Goal: Task Accomplishment & Management: Manage account settings

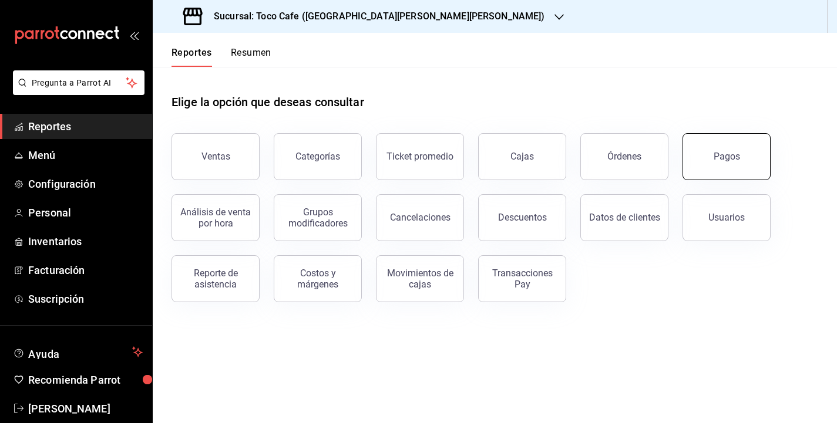
click at [731, 153] on div "Pagos" at bounding box center [727, 156] width 26 height 11
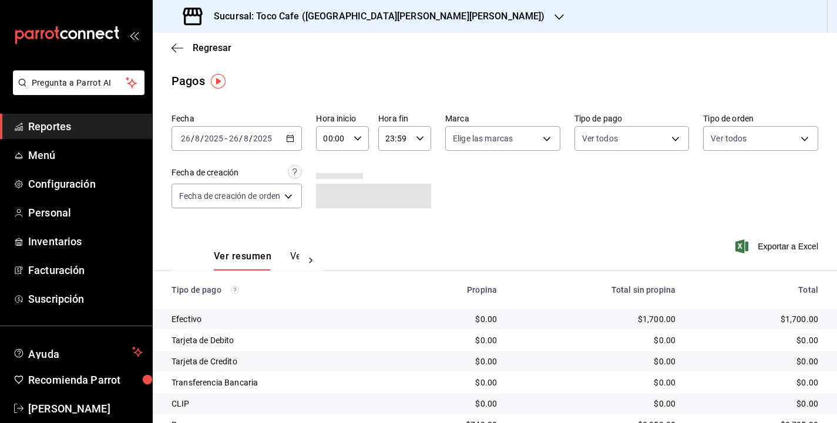
click at [279, 135] on div "[DATE] [DATE] - [DATE] [DATE]" at bounding box center [236, 138] width 130 height 25
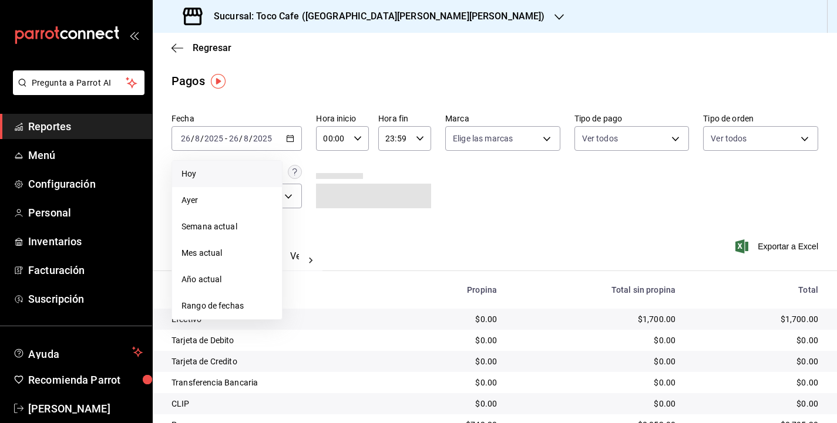
click at [250, 173] on span "Hoy" at bounding box center [226, 174] width 91 height 12
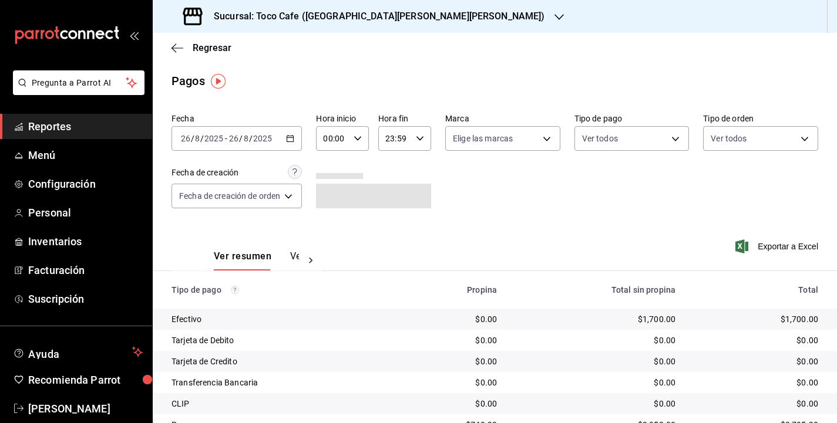
click at [642, 177] on div "Fecha [DATE] [DATE] - [DATE] [DATE] Hora inicio 00:00 Hora inicio Hora fin 23:5…" at bounding box center [494, 166] width 647 height 114
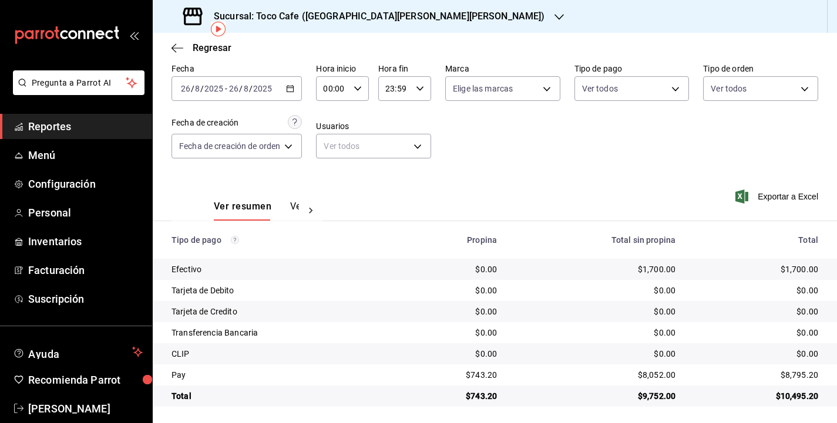
scroll to position [52, 0]
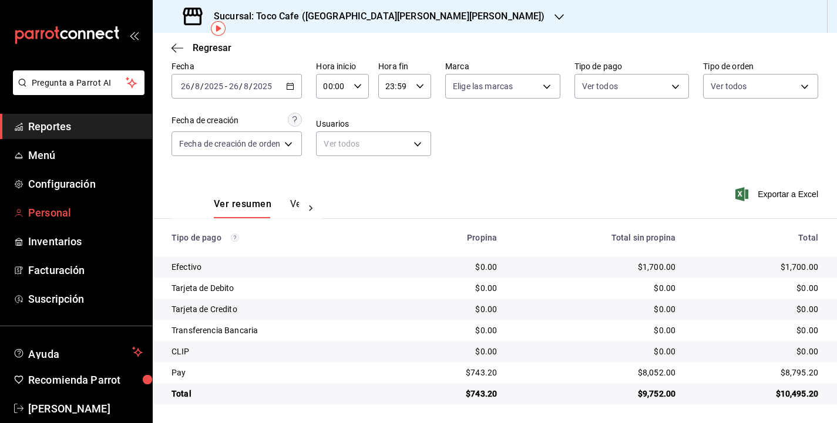
click at [58, 216] on span "Personal" at bounding box center [85, 213] width 115 height 16
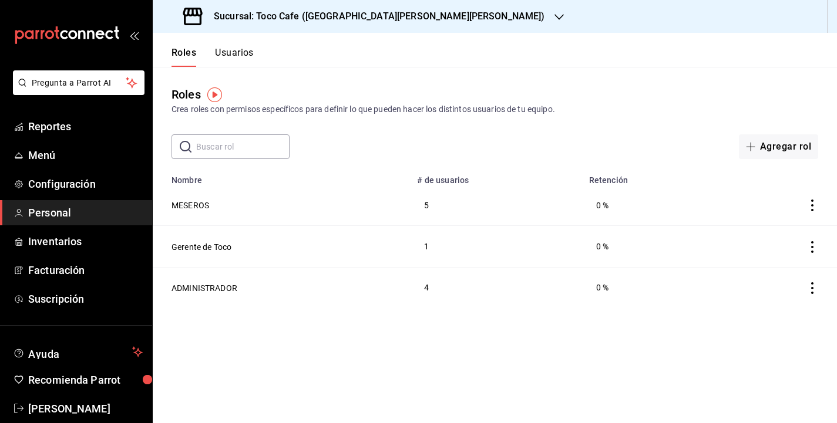
click at [525, 134] on div "​ ​ Agregar rol" at bounding box center [495, 146] width 684 height 25
click at [201, 207] on button "MESEROS" at bounding box center [190, 206] width 38 height 12
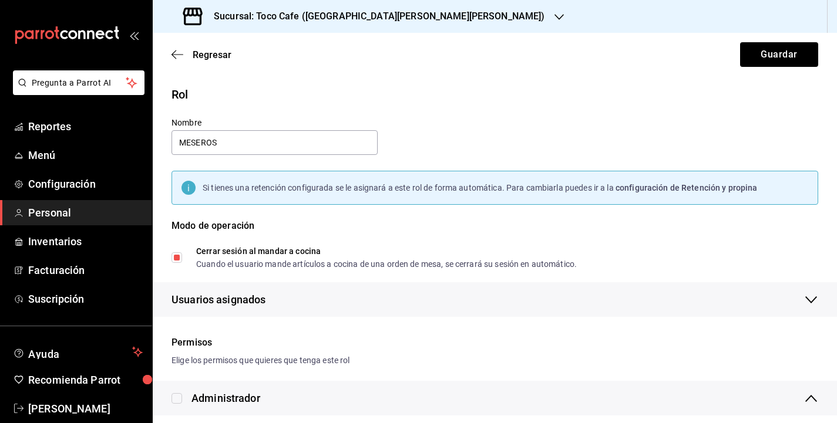
click at [551, 129] on div "Rol Nombre MESEROS Si tienes una retención configurada se le asignará a este ro…" at bounding box center [487, 194] width 661 height 245
click at [176, 56] on icon "button" at bounding box center [177, 54] width 12 height 11
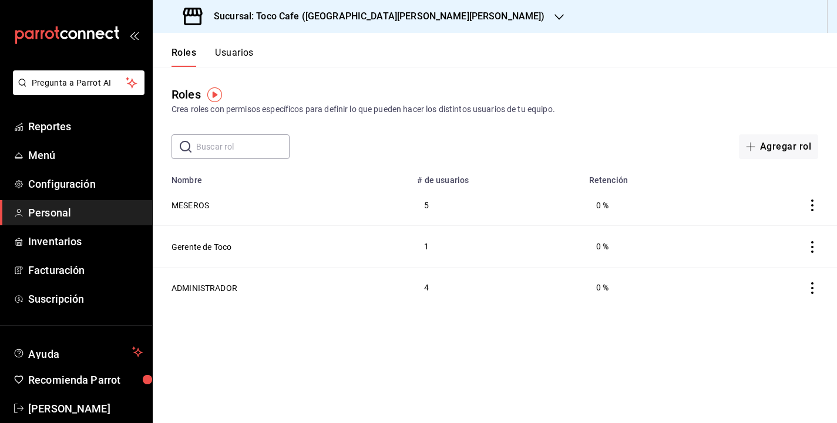
click at [237, 52] on button "Usuarios" at bounding box center [234, 57] width 39 height 20
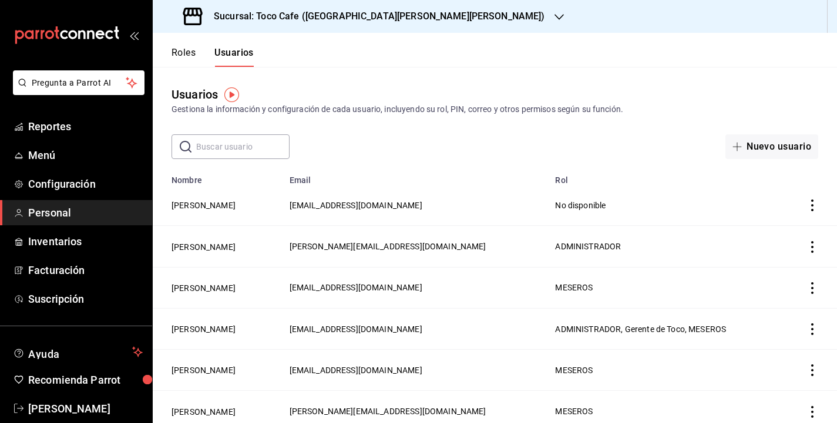
click at [677, 109] on div "Gestiona la información y configuración de cada usuario, incluyendo su rol, PIN…" at bounding box center [494, 109] width 647 height 12
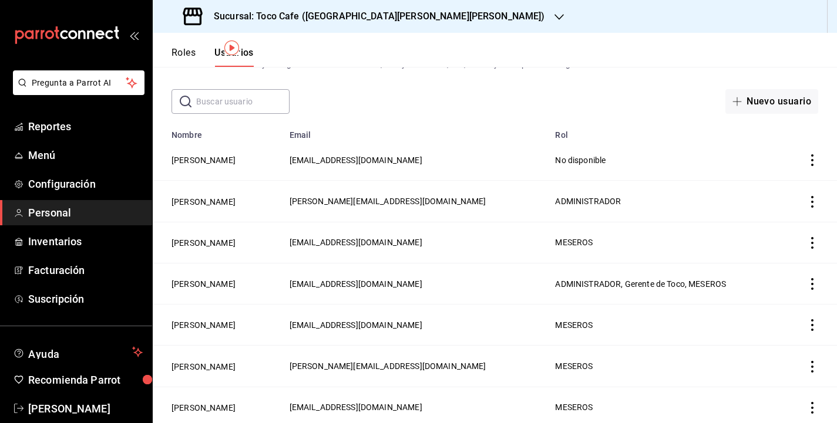
scroll to position [47, 0]
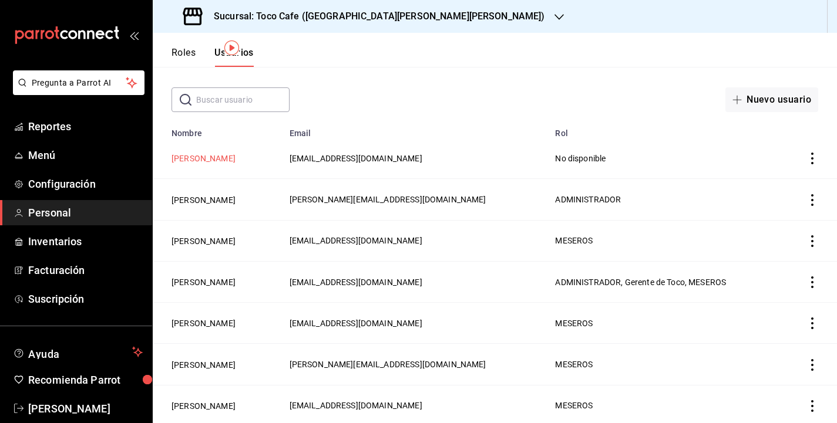
click at [235, 161] on button "[PERSON_NAME]" at bounding box center [203, 159] width 64 height 12
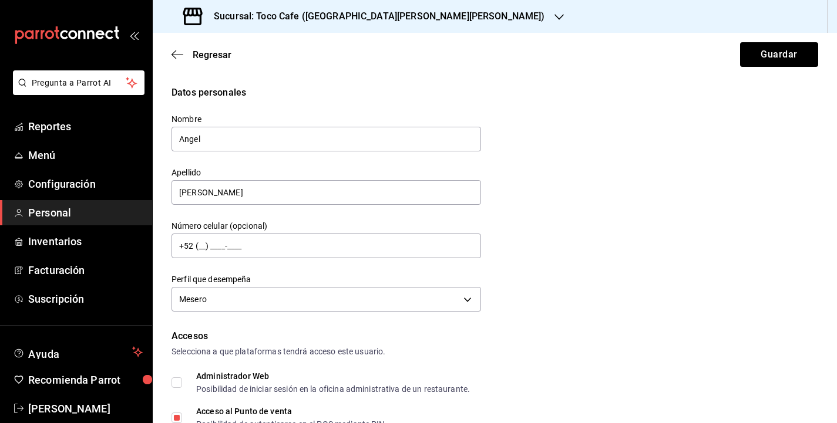
click at [576, 206] on div "Datos personales Nombre [PERSON_NAME] Apellido [PERSON_NAME] Número celular (op…" at bounding box center [494, 201] width 647 height 230
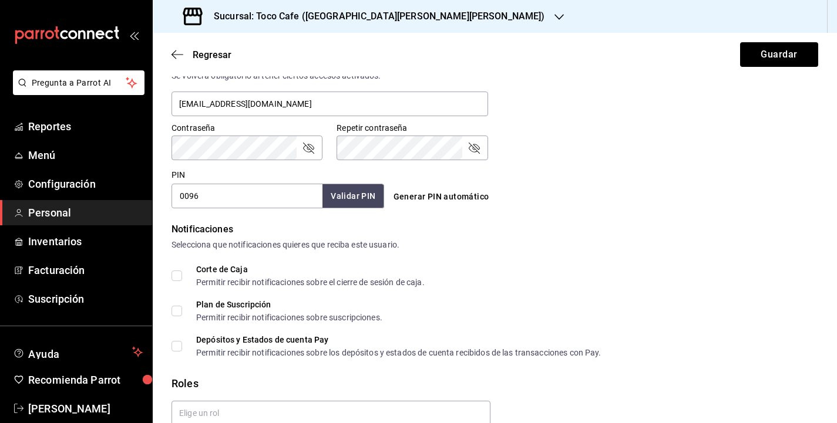
scroll to position [515, 0]
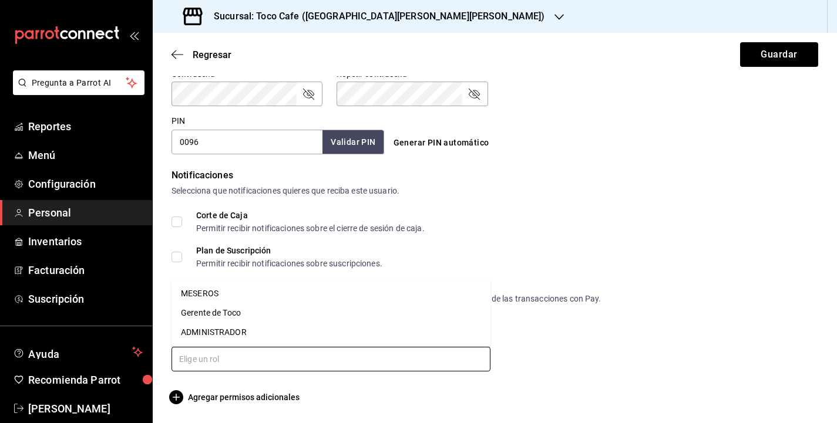
click at [357, 354] on input "text" at bounding box center [330, 359] width 319 height 25
click at [192, 295] on li "MESEROS" at bounding box center [330, 293] width 319 height 19
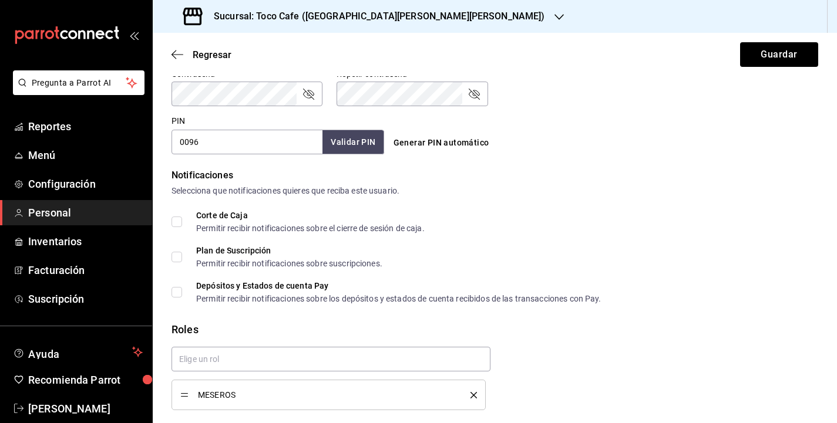
click at [633, 335] on div "Roles" at bounding box center [494, 330] width 647 height 16
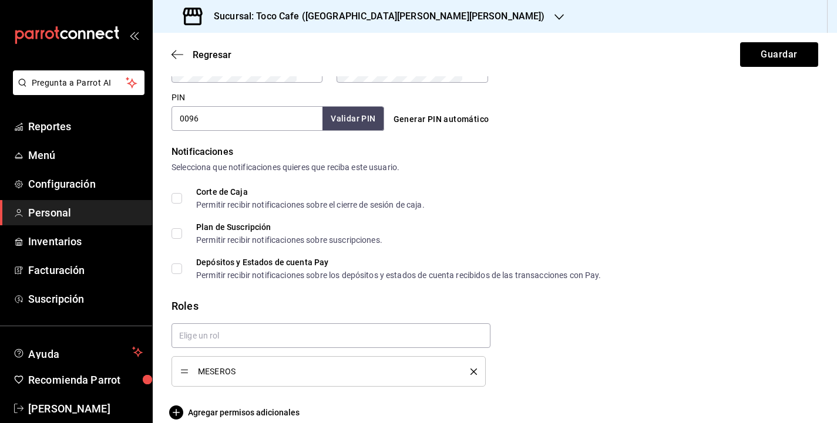
scroll to position [554, 0]
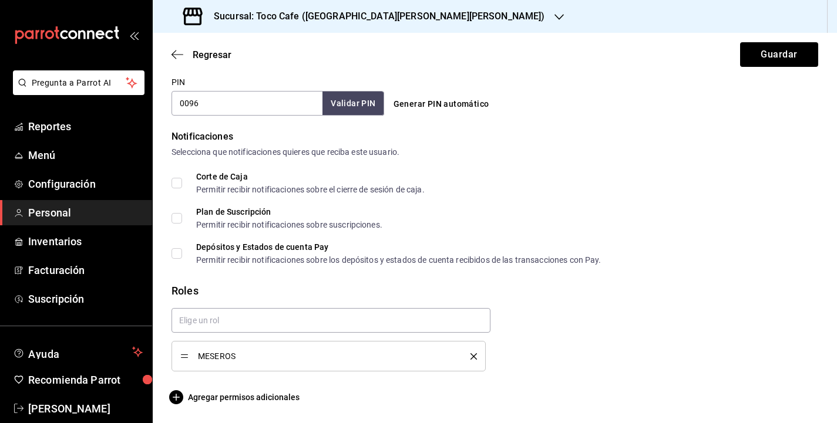
click at [528, 194] on div "Corte de Caja Permitir recibir notificaciones sobre el cierre de sesión de caja…" at bounding box center [494, 219] width 647 height 92
click at [782, 55] on button "Guardar" at bounding box center [779, 54] width 78 height 25
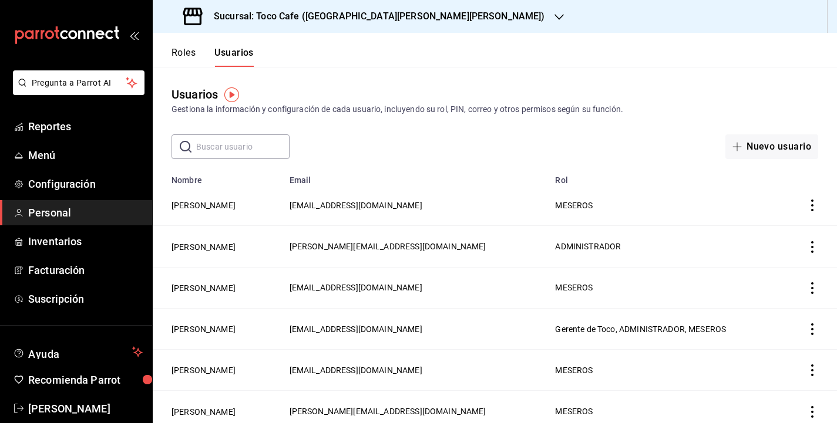
click at [694, 92] on div "Usuarios Gestiona la información y configuración de cada usuario, incluyendo su…" at bounding box center [495, 101] width 684 height 30
click at [226, 208] on button "[PERSON_NAME]" at bounding box center [203, 206] width 64 height 12
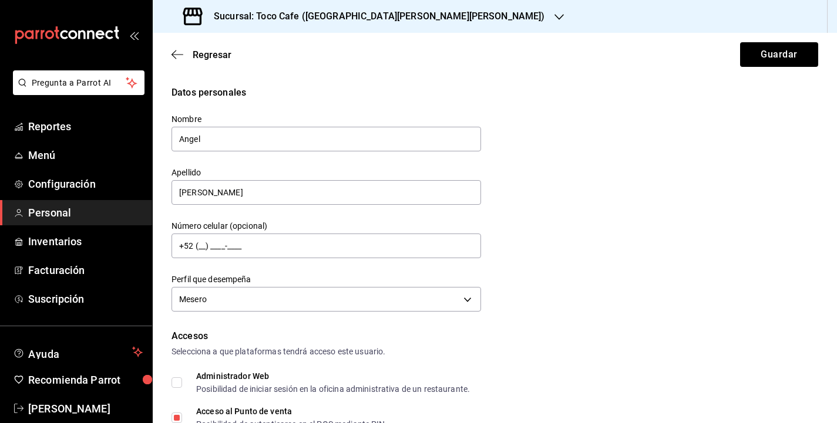
click at [580, 224] on div "Datos personales Nombre [PERSON_NAME] Apellido [PERSON_NAME] Número celular (op…" at bounding box center [494, 201] width 647 height 230
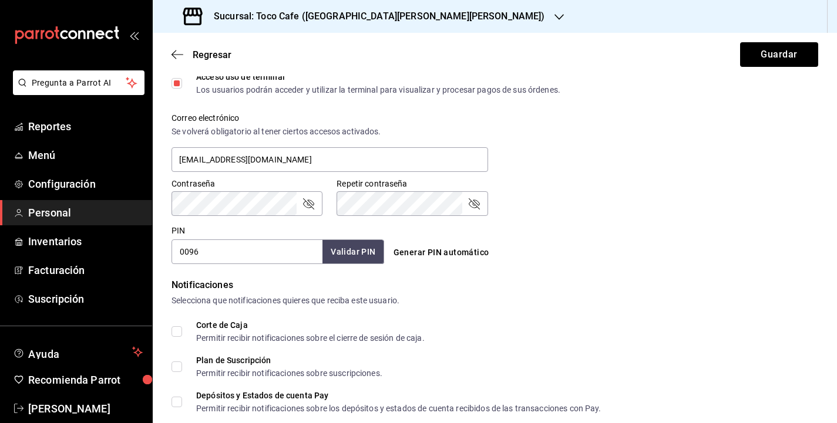
scroll to position [423, 0]
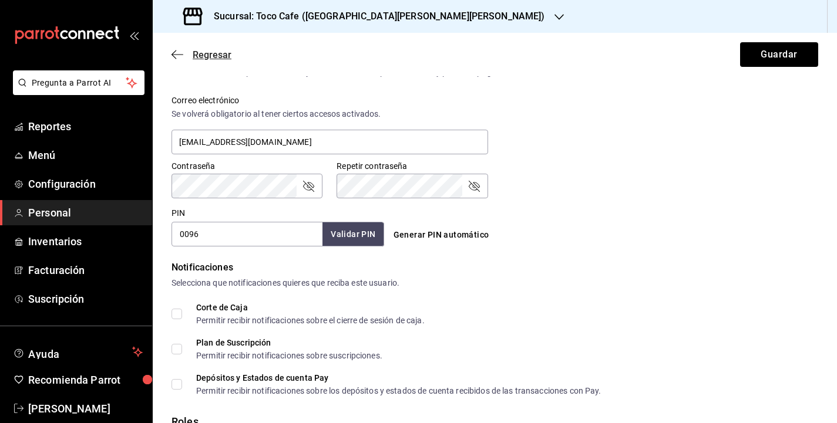
click at [206, 52] on span "Regresar" at bounding box center [212, 54] width 39 height 11
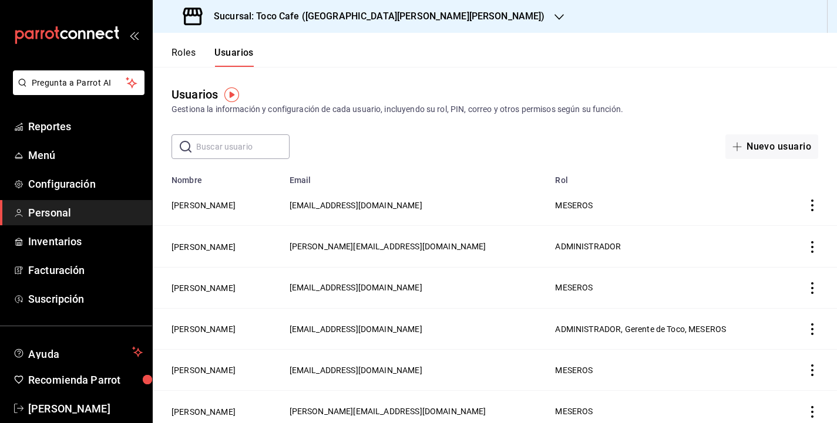
click at [476, 144] on div "​ ​ Nuevo usuario" at bounding box center [495, 146] width 684 height 25
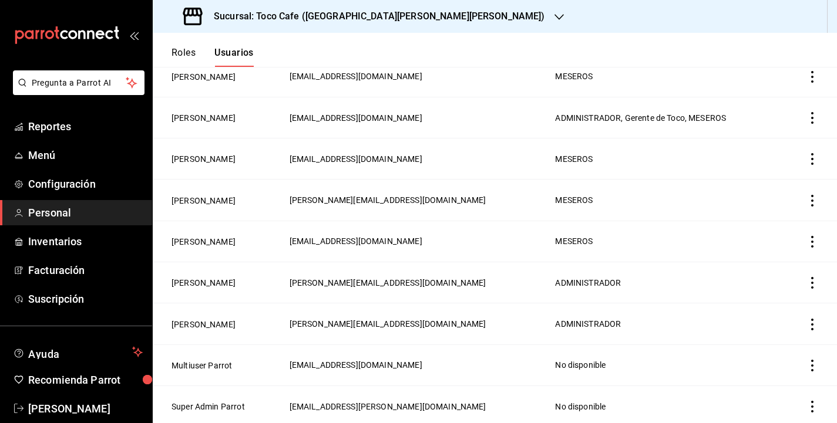
scroll to position [212, 0]
